Goal: Transaction & Acquisition: Purchase product/service

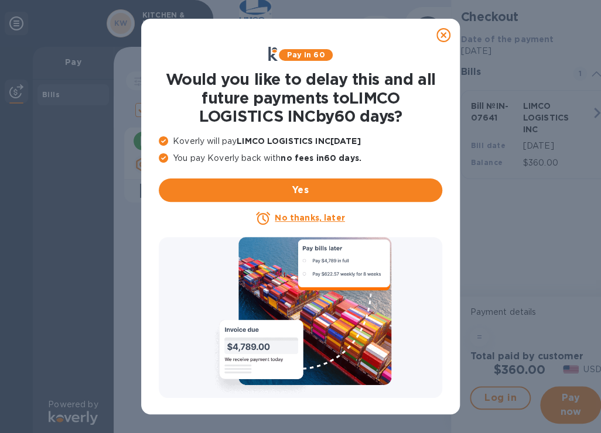
click at [331, 216] on u "No thanks, later" at bounding box center [310, 217] width 70 height 9
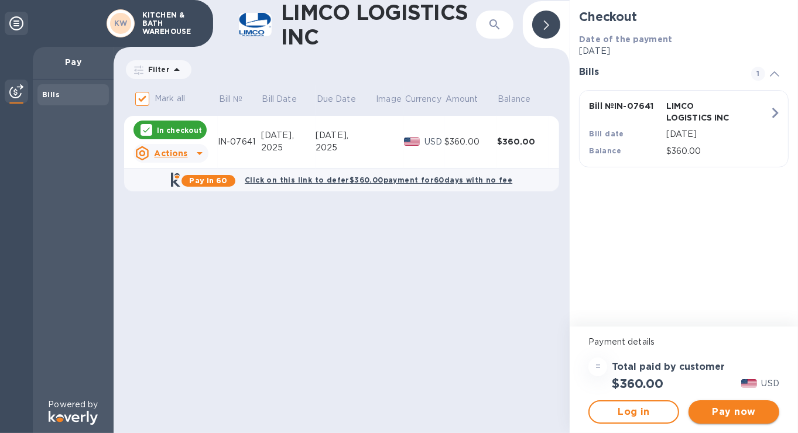
click at [600, 412] on span "Pay now" at bounding box center [734, 412] width 72 height 14
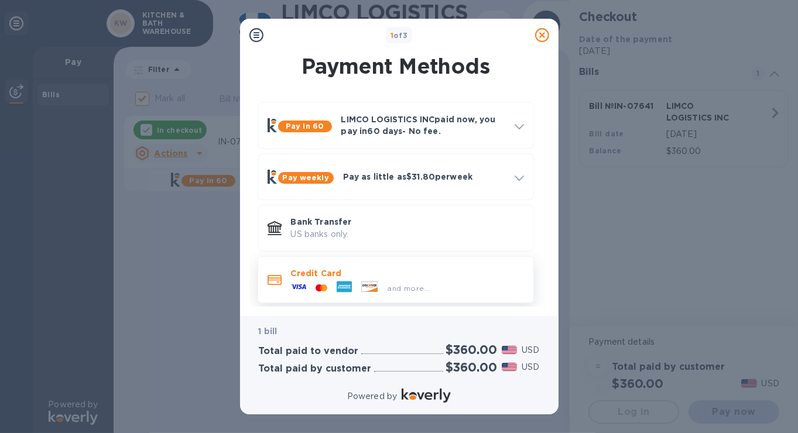
click at [390, 277] on p "Credit Card" at bounding box center [407, 274] width 233 height 12
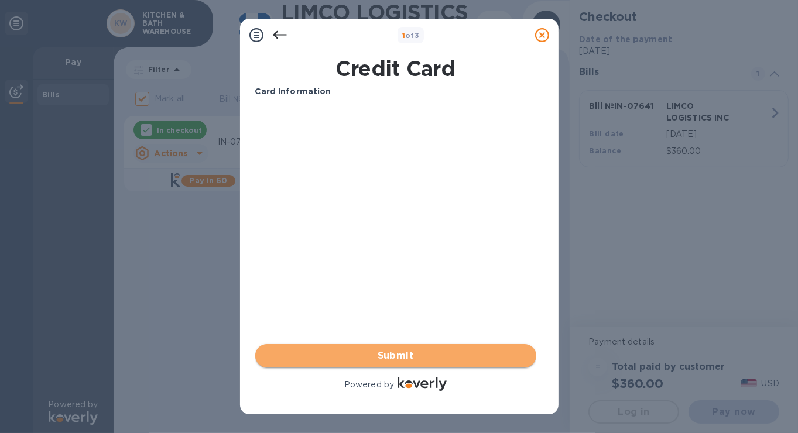
click at [405, 357] on span "Submit" at bounding box center [396, 356] width 262 height 14
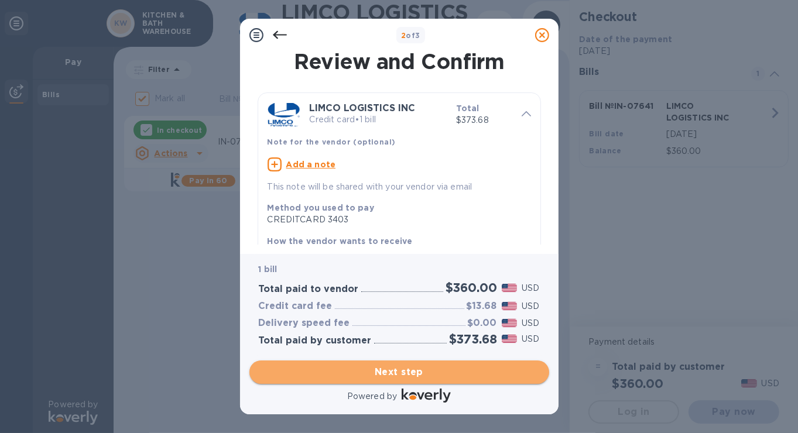
click at [404, 371] on span "Next step" at bounding box center [399, 373] width 281 height 14
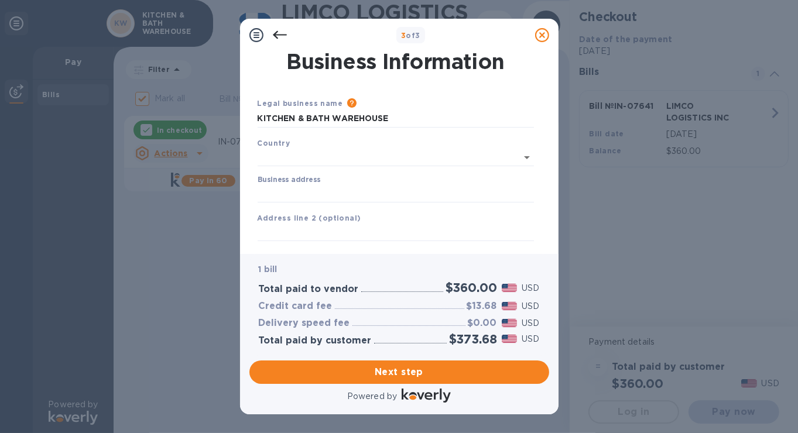
type input "[GEOGRAPHIC_DATA]"
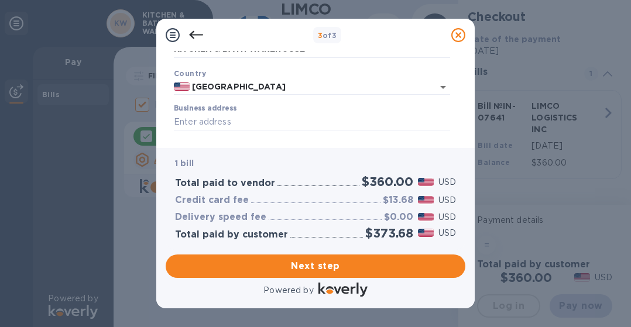
scroll to position [59, 0]
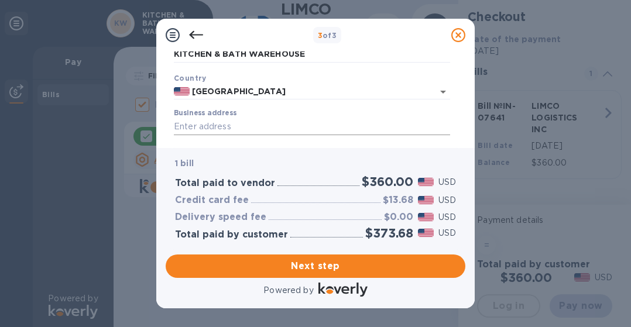
click at [261, 127] on input "Business address" at bounding box center [312, 127] width 276 height 18
type input "[STREET_ADDRESS][US_STATE]"
type input "[GEOGRAPHIC_DATA]"
type input "CA"
type input "90018"
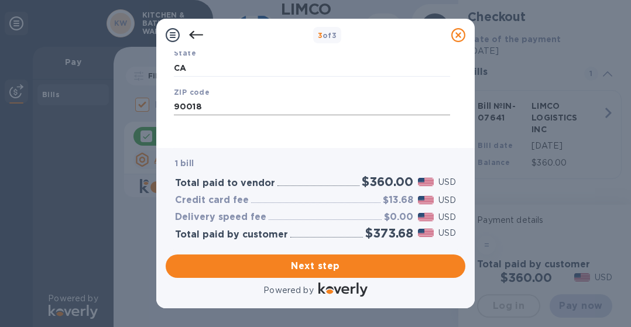
scroll to position [239, 0]
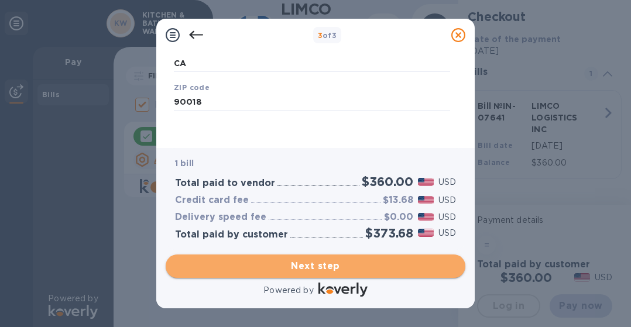
click at [329, 264] on span "Next step" at bounding box center [315, 267] width 281 height 14
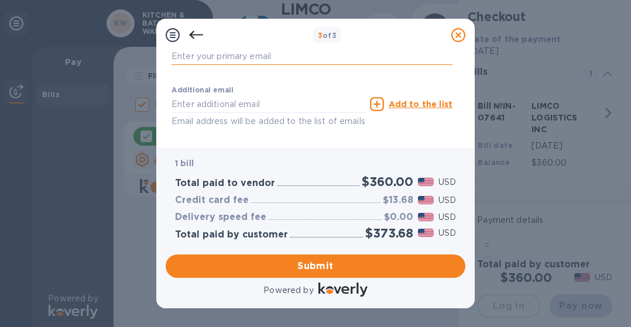
click at [226, 56] on input "text" at bounding box center [312, 56] width 281 height 18
type input "[DOMAIN_NAME][EMAIL_ADDRESS][DOMAIN_NAME]"
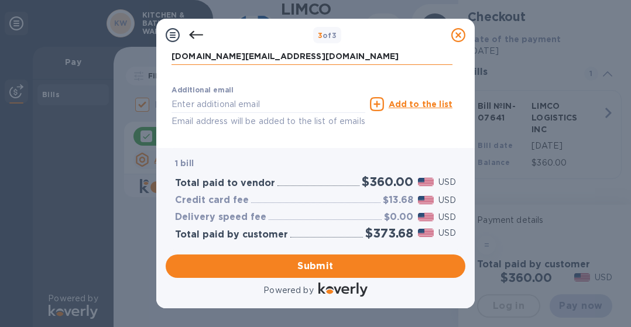
type input "[DOMAIN_NAME][EMAIL_ADDRESS][DOMAIN_NAME]"
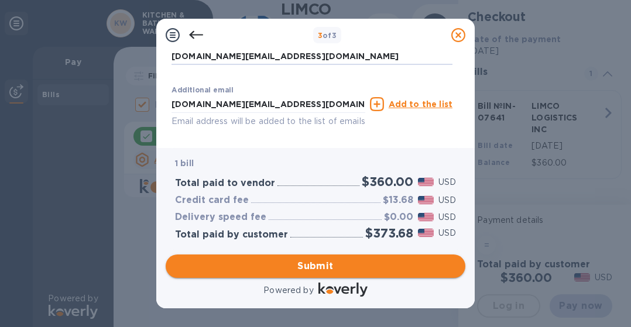
scroll to position [274, 0]
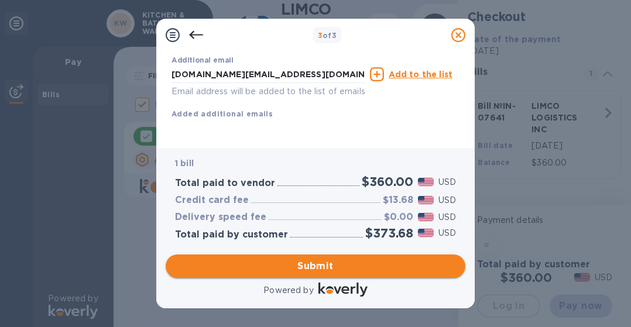
click at [322, 268] on span "Submit" at bounding box center [315, 267] width 281 height 14
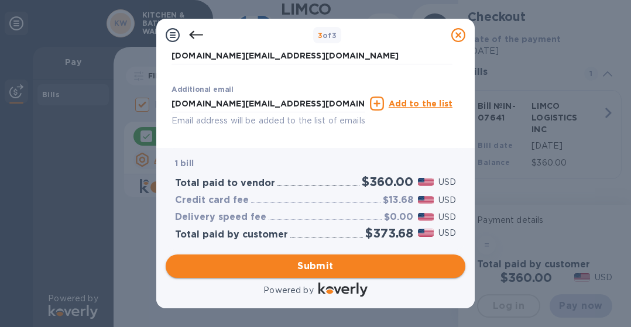
click at [322, 264] on span "Submit" at bounding box center [315, 267] width 281 height 14
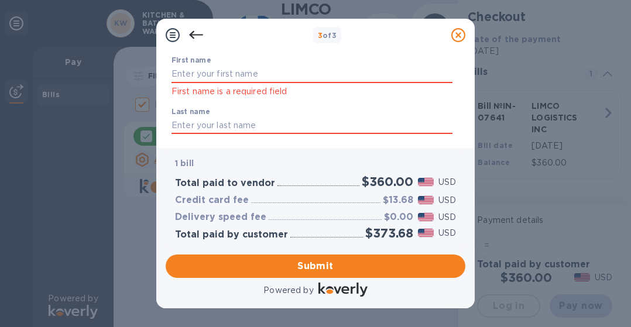
scroll to position [87, 0]
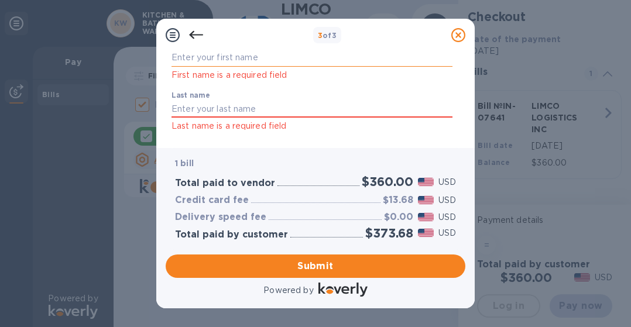
click at [291, 57] on input "text" at bounding box center [312, 58] width 281 height 18
type input "[PERSON_NAME]"
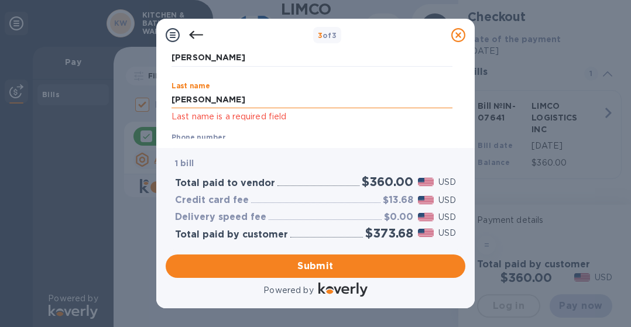
type input "[PERSON_NAME]"
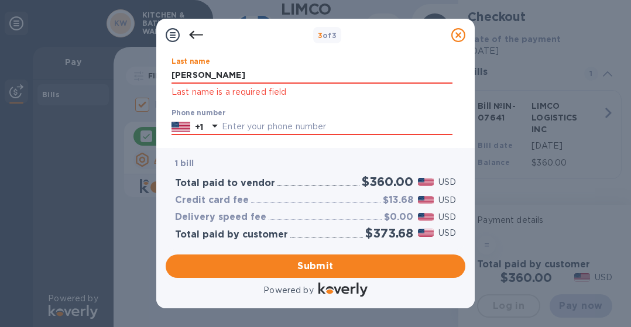
scroll to position [145, 0]
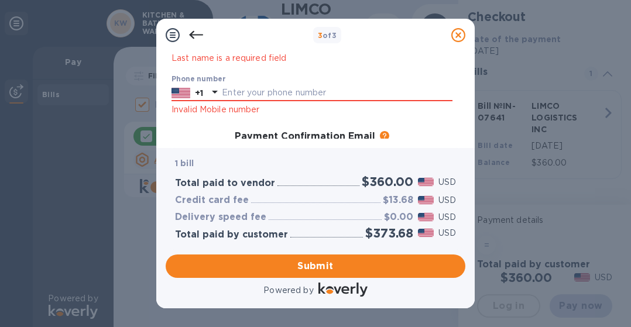
type input "9725251952"
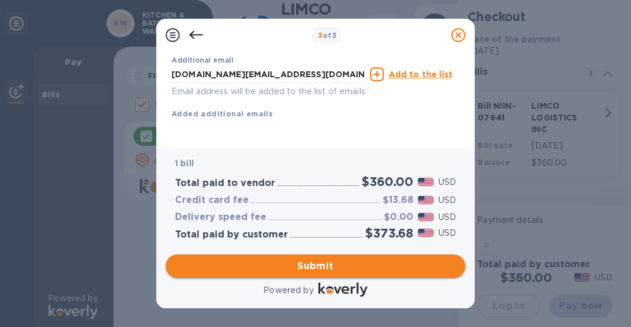
type input "[PERSON_NAME]"
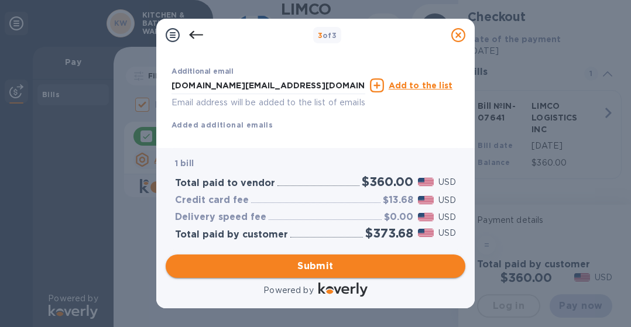
click at [340, 261] on span "Submit" at bounding box center [315, 267] width 281 height 14
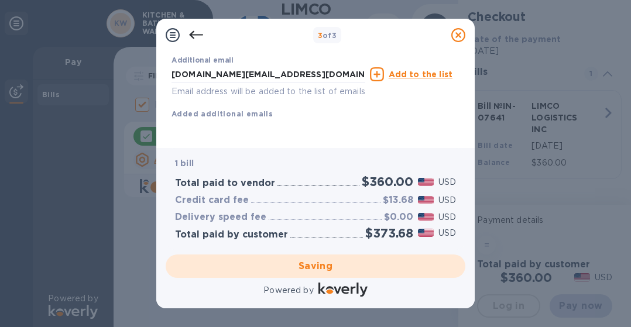
checkbox input "false"
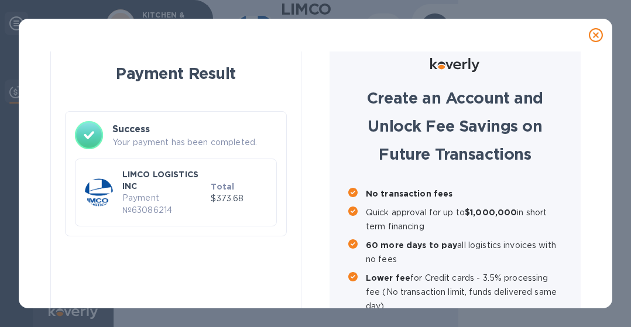
scroll to position [0, 0]
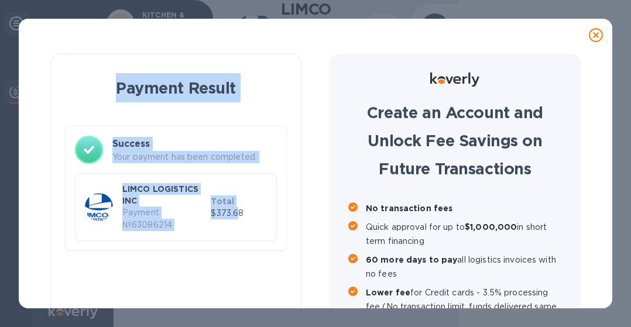
drag, startPoint x: 241, startPoint y: 213, endPoint x: 102, endPoint y: 84, distance: 189.0
click at [102, 84] on div "Payment Result Success Your payment has been completed. LIMCO LOGISTICS INC Pay…" at bounding box center [176, 165] width 222 height 192
drag, startPoint x: 102, startPoint y: 84, endPoint x: 158, endPoint y: 89, distance: 56.4
copy div "Payment Result Success Your payment has been completed. LIMCO LOGISTICS INC Pay…"
